Goal: Task Accomplishment & Management: Manage account settings

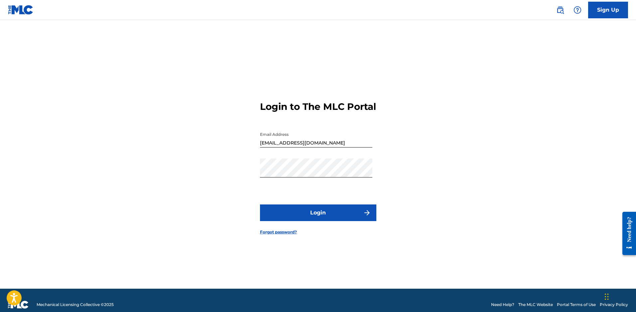
click at [368, 212] on img "submit" at bounding box center [367, 213] width 8 height 8
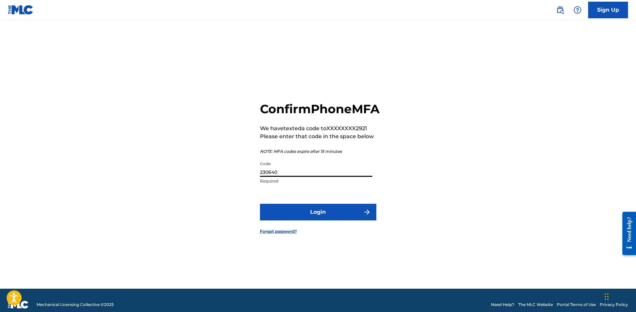
drag, startPoint x: 281, startPoint y: 180, endPoint x: 253, endPoint y: 177, distance: 28.1
click at [254, 177] on div "Confirm Phone MFA We have texted a code to XXXXXXXX2921 Please enter that code …" at bounding box center [318, 163] width 466 height 252
type input "740504"
click at [320, 219] on button "Login" at bounding box center [318, 212] width 116 height 17
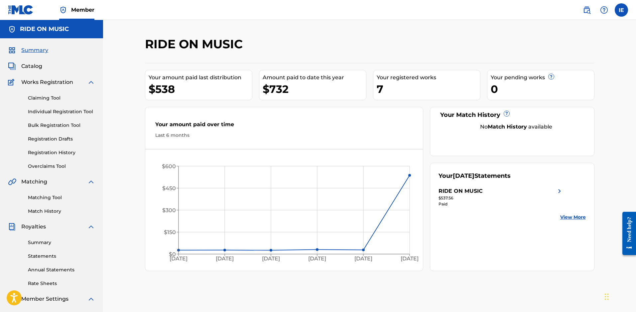
click at [574, 217] on link "View More" at bounding box center [573, 217] width 26 height 7
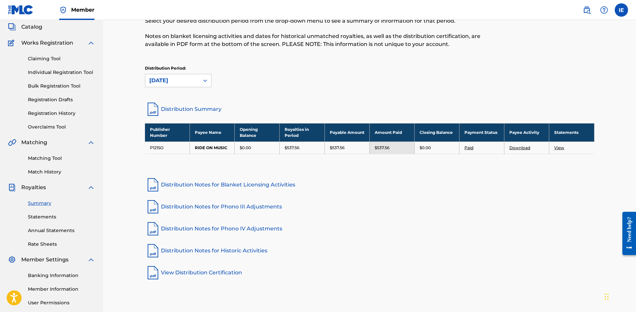
scroll to position [101, 0]
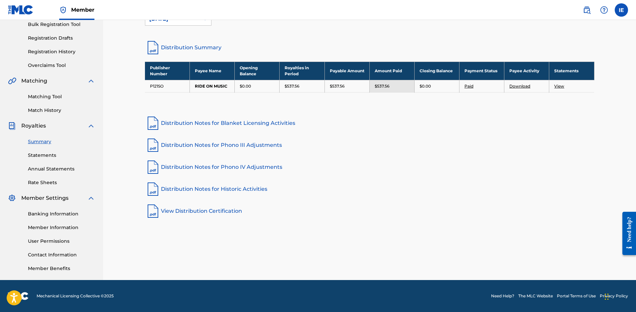
click at [556, 86] on link "View" at bounding box center [560, 85] width 10 height 5
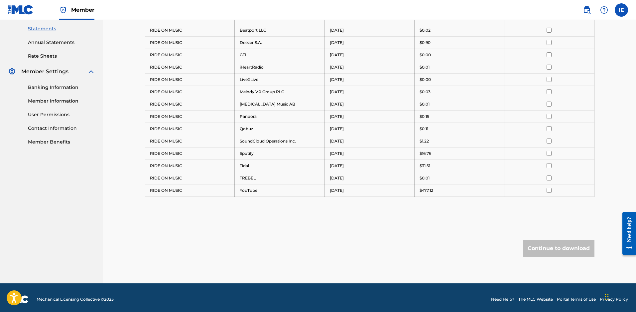
scroll to position [231, 0]
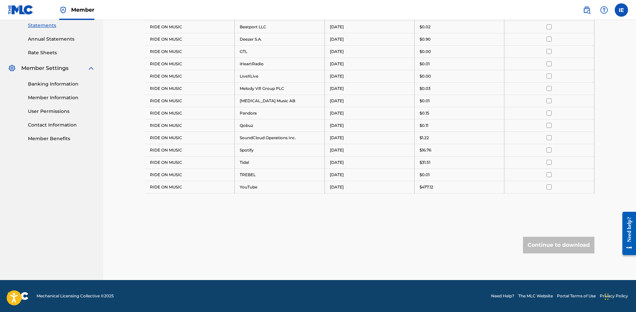
drag, startPoint x: 548, startPoint y: 244, endPoint x: 541, endPoint y: 245, distance: 7.2
click at [548, 244] on div "Continue to download" at bounding box center [559, 245] width 72 height 17
click at [539, 244] on div "Continue to download" at bounding box center [559, 245] width 72 height 17
click at [46, 95] on link "Member Information" at bounding box center [61, 97] width 67 height 7
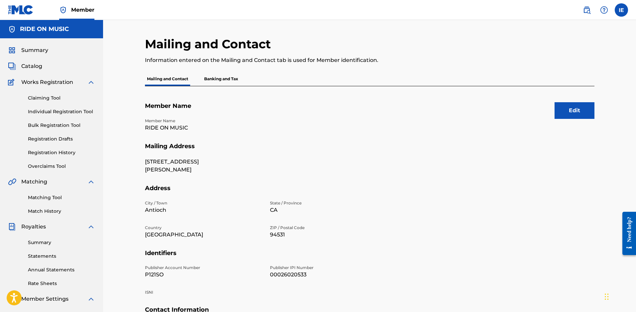
click at [295, 275] on p "00026020533" at bounding box center [328, 274] width 117 height 8
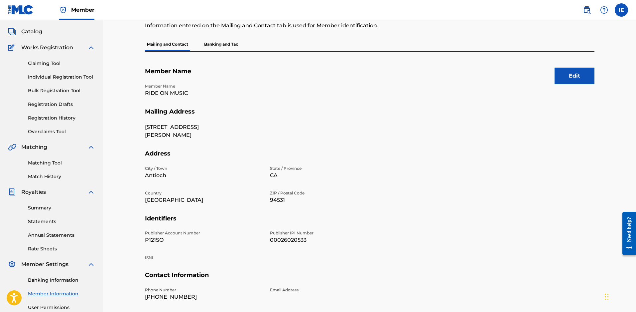
scroll to position [34, 0]
click at [51, 117] on link "Registration History" at bounding box center [61, 118] width 67 height 7
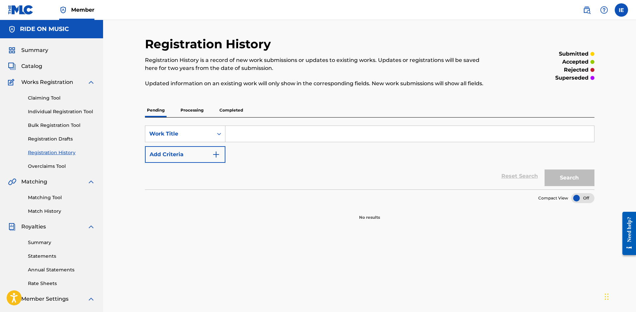
click at [569, 178] on div "Search" at bounding box center [568, 176] width 53 height 27
click at [61, 301] on span "Member Settings" at bounding box center [44, 299] width 47 height 8
click at [67, 148] on div "Claiming Tool Individual Registration Tool Bulk Registration Tool Registration …" at bounding box center [51, 127] width 87 height 83
click at [67, 149] on div "Claiming Tool Individual Registration Tool Bulk Registration Tool Registration …" at bounding box center [51, 127] width 87 height 83
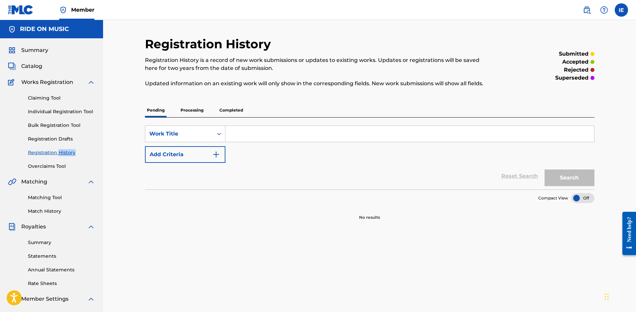
click at [68, 151] on link "Registration History" at bounding box center [61, 152] width 67 height 7
click at [54, 153] on link "Registration History" at bounding box center [61, 152] width 67 height 7
click at [619, 8] on label at bounding box center [621, 9] width 13 height 13
click at [622, 10] on input "IE [PERSON_NAME] [EMAIL_ADDRESS][DOMAIN_NAME] Notification Preferences Profile …" at bounding box center [622, 10] width 0 height 0
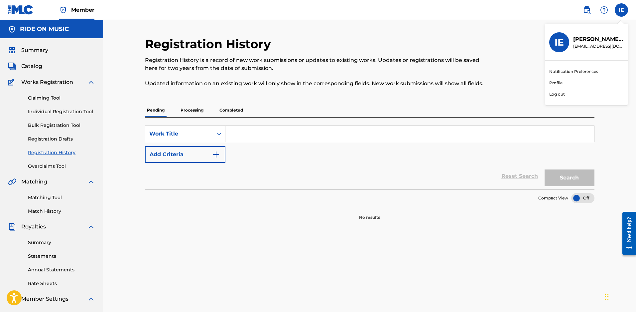
click at [554, 94] on p "Log out" at bounding box center [558, 94] width 16 height 6
click at [622, 10] on input "IE [PERSON_NAME] [EMAIL_ADDRESS][DOMAIN_NAME] Notification Preferences Profile …" at bounding box center [622, 10] width 0 height 0
